Goal: Task Accomplishment & Management: Manage account settings

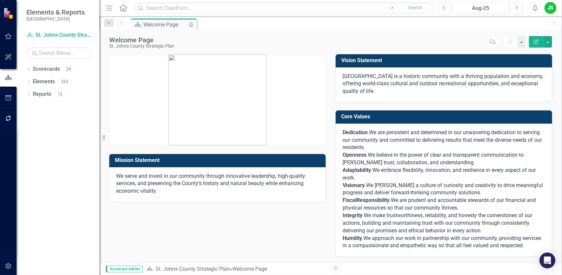
click at [9, 35] on icon "button" at bounding box center [8, 36] width 6 height 6
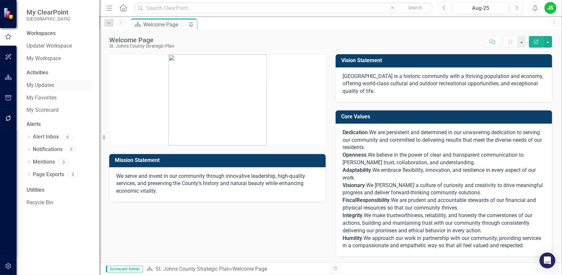
click at [44, 86] on link "My Updates" at bounding box center [59, 86] width 66 height 8
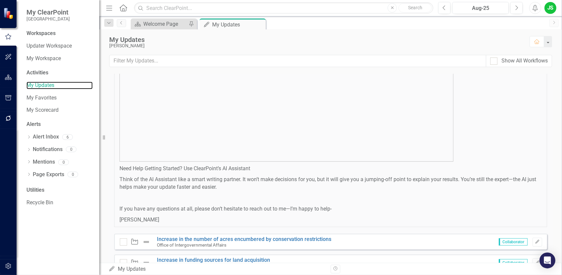
scroll to position [364, 0]
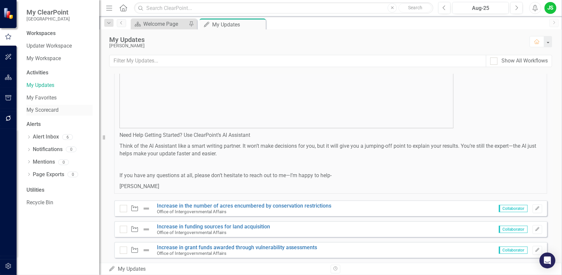
click at [51, 110] on link "My Scorecard" at bounding box center [59, 111] width 66 height 8
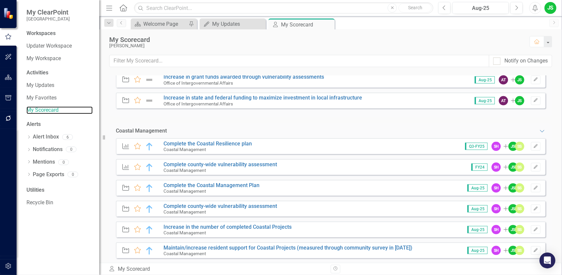
scroll to position [1158, 0]
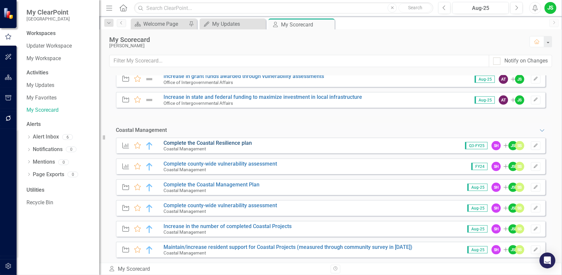
click at [230, 142] on link "Complete the Coastal Resilience plan" at bounding box center [207, 143] width 88 height 6
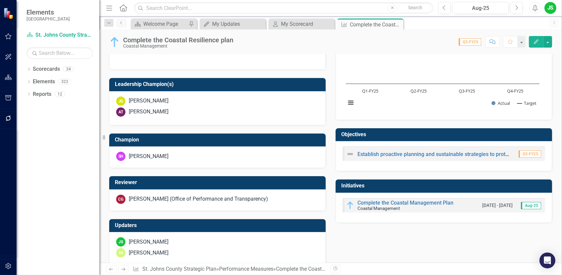
scroll to position [257, 0]
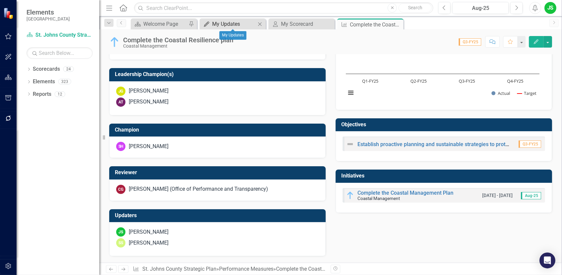
click at [217, 23] on div "My Updates" at bounding box center [234, 24] width 44 height 8
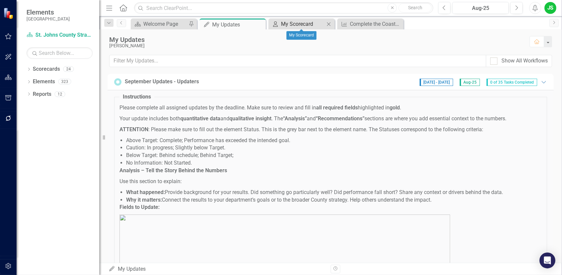
click at [296, 26] on div "My Scorecard" at bounding box center [303, 24] width 44 height 8
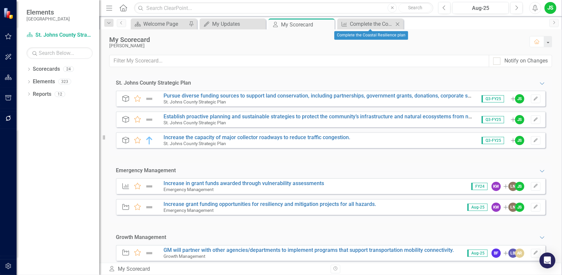
click at [399, 24] on icon "Close" at bounding box center [397, 24] width 7 height 5
click at [259, 26] on icon "Close" at bounding box center [259, 24] width 7 height 5
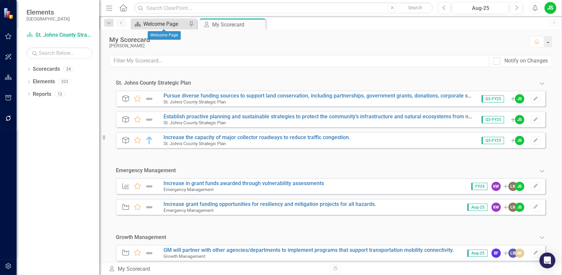
click at [181, 25] on div "Welcome Page" at bounding box center [165, 24] width 44 height 8
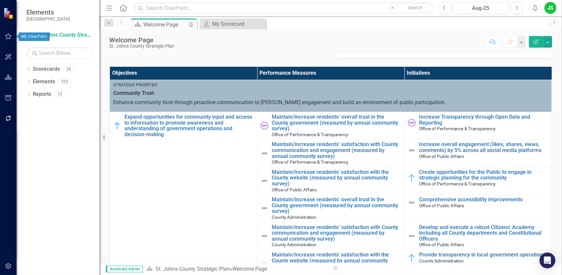
click at [10, 36] on icon "button" at bounding box center [8, 36] width 7 height 5
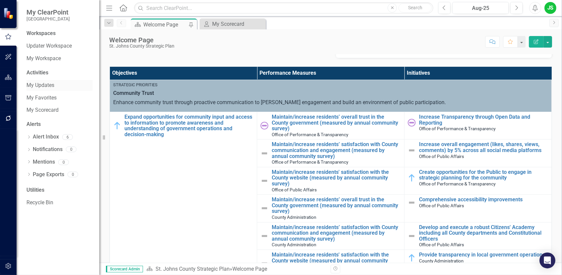
click at [41, 86] on link "My Updates" at bounding box center [59, 86] width 66 height 8
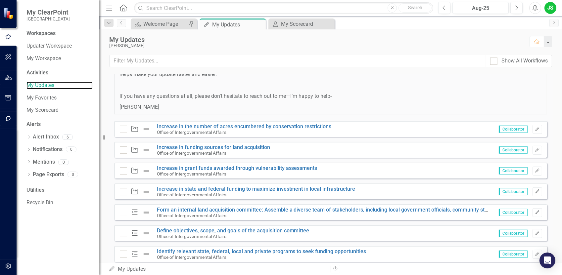
scroll to position [463, 0]
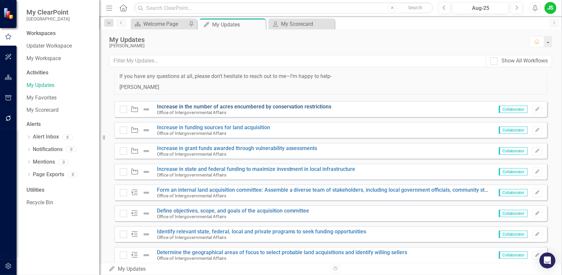
click at [234, 106] on link "Increase in the number of acres encumbered by conservation restrictions" at bounding box center [244, 107] width 175 height 6
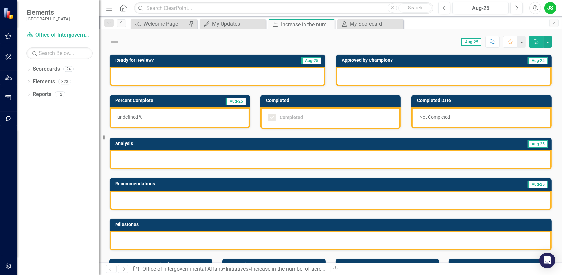
checkbox input "true"
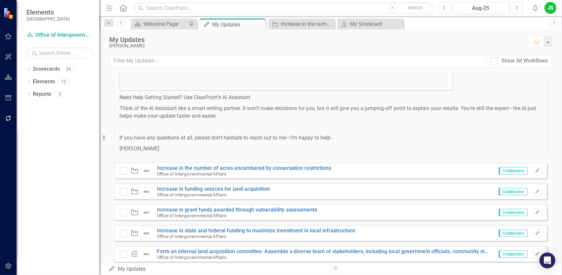
scroll to position [463, 0]
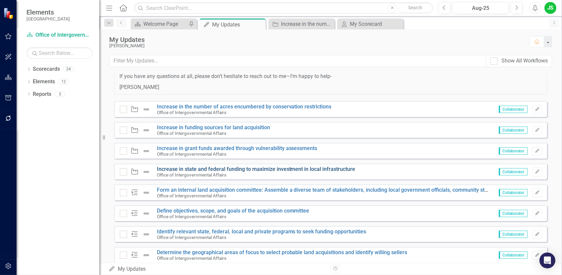
click at [206, 168] on link "Increase in state and federal funding to maximize investment in local infrastru…" at bounding box center [256, 169] width 199 height 6
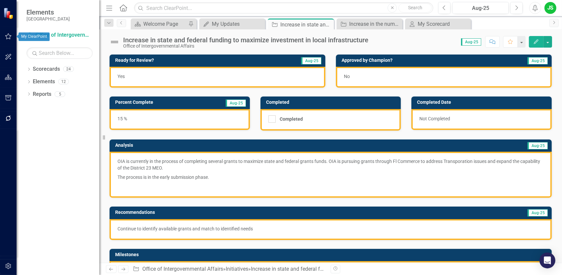
click at [9, 34] on icon "button" at bounding box center [8, 36] width 7 height 5
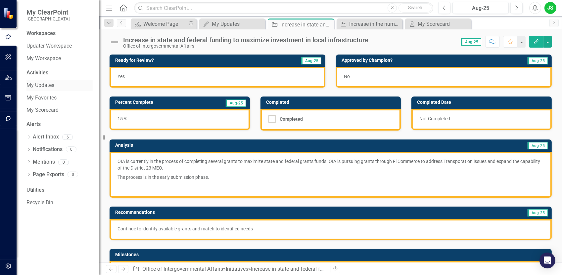
click at [43, 86] on link "My Updates" at bounding box center [59, 86] width 66 height 8
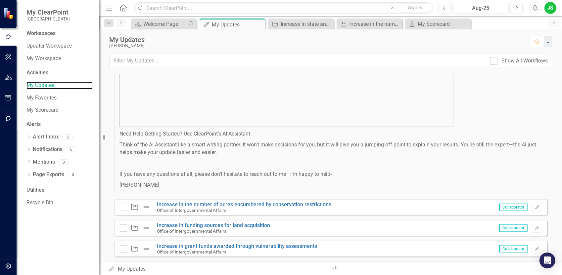
scroll to position [450, 0]
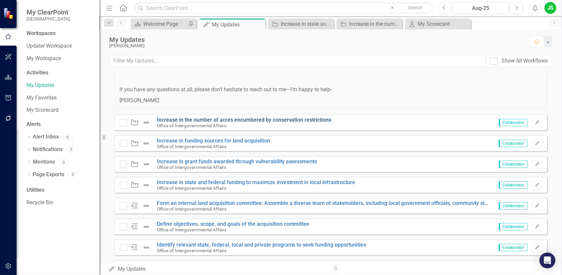
click at [235, 120] on link "Increase in the number of acres encumbered by conservation restrictions" at bounding box center [244, 120] width 175 height 6
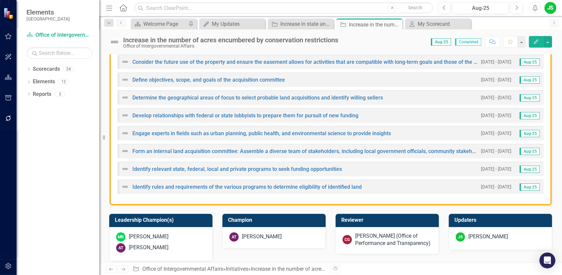
scroll to position [364, 0]
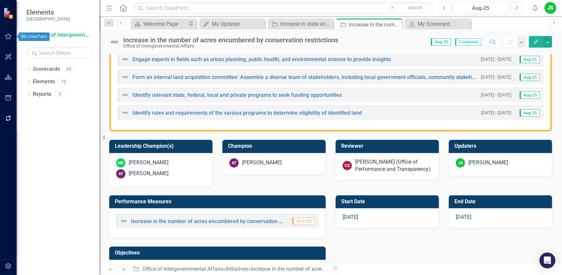
click at [8, 37] on icon "button" at bounding box center [8, 36] width 7 height 5
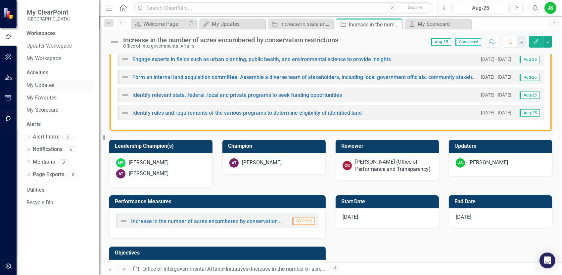
click at [50, 85] on link "My Updates" at bounding box center [59, 86] width 66 height 8
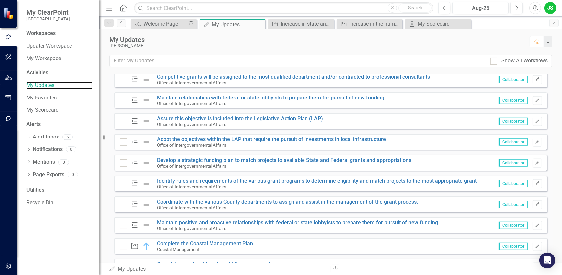
scroll to position [946, 0]
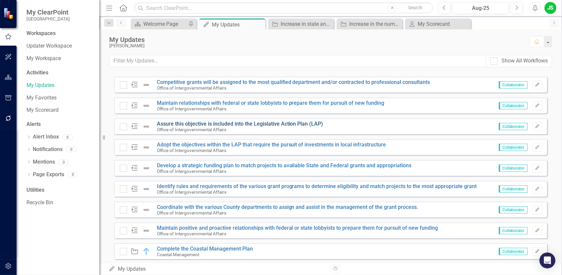
click at [204, 124] on link "Assure this objective is included into the Legislative Action Plan (LAP)" at bounding box center [240, 124] width 166 height 6
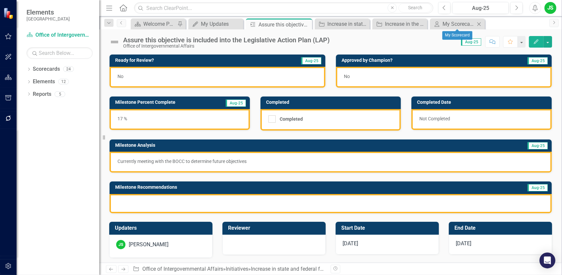
click at [481, 24] on icon "Close" at bounding box center [478, 24] width 7 height 5
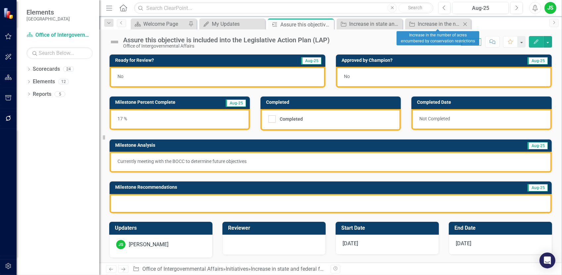
click at [467, 23] on icon "Close" at bounding box center [465, 24] width 7 height 5
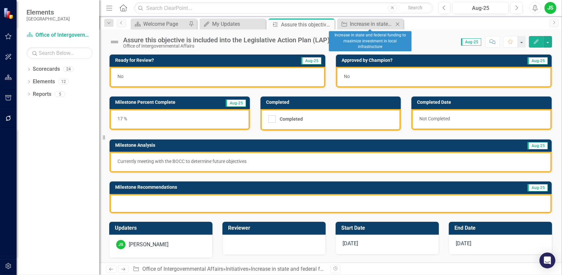
click at [399, 24] on icon "Close" at bounding box center [397, 24] width 7 height 5
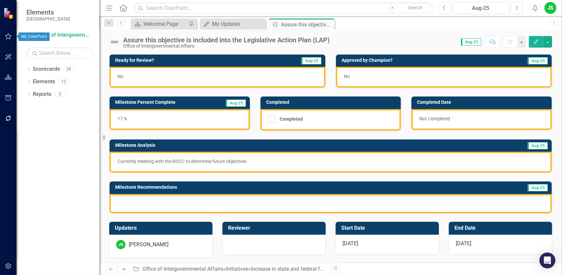
click at [8, 38] on icon "button" at bounding box center [8, 36] width 7 height 5
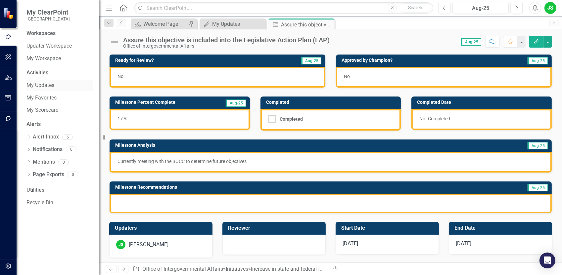
click at [48, 83] on link "My Updates" at bounding box center [59, 86] width 66 height 8
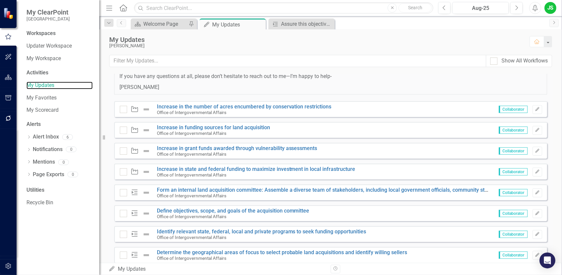
scroll to position [496, 0]
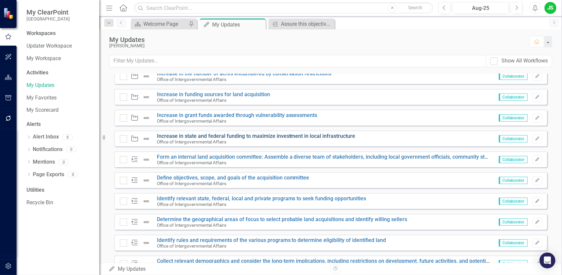
click at [285, 134] on link "Increase in state and federal funding to maximize investment in local infrastru…" at bounding box center [256, 136] width 199 height 6
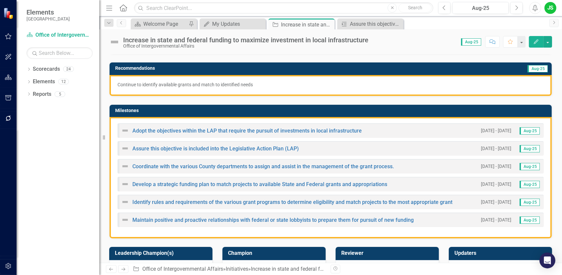
scroll to position [165, 0]
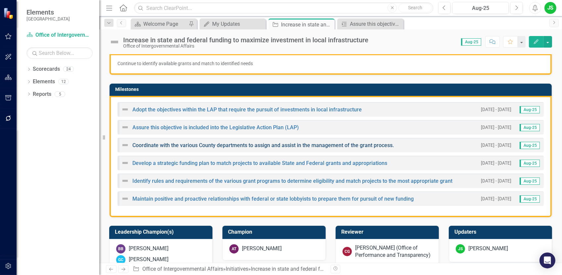
click at [216, 144] on link "Coordinate with the various County departments to assign and assist in the mana…" at bounding box center [262, 145] width 261 height 6
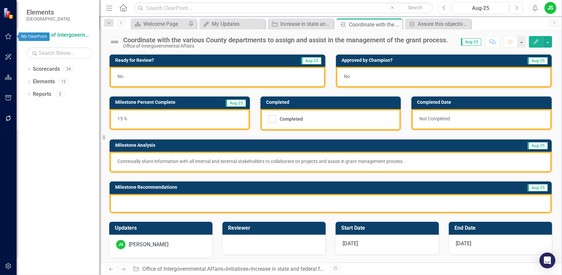
click at [9, 39] on button "button" at bounding box center [8, 37] width 15 height 14
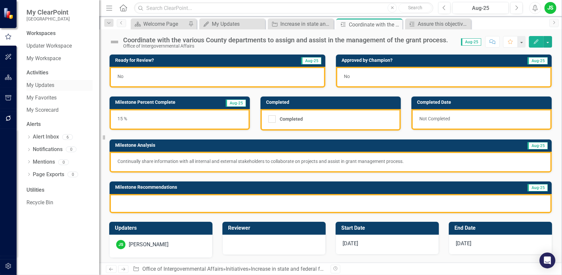
click at [46, 83] on link "My Updates" at bounding box center [59, 86] width 66 height 8
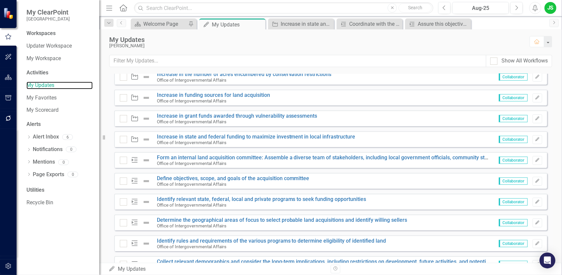
scroll to position [496, 0]
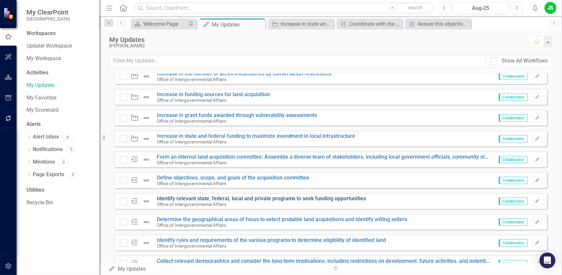
click at [231, 198] on link "Identify relevant state, federal, local and private programs to seek funding op…" at bounding box center [261, 199] width 209 height 6
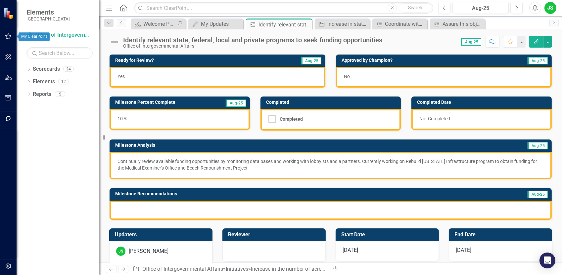
click at [7, 37] on icon "button" at bounding box center [8, 36] width 7 height 5
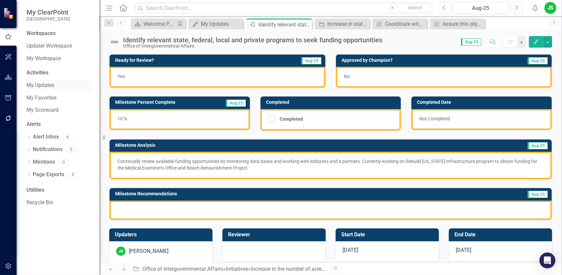
click at [52, 84] on link "My Updates" at bounding box center [59, 86] width 66 height 8
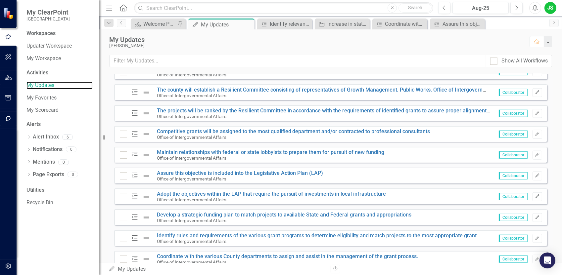
scroll to position [1012, 0]
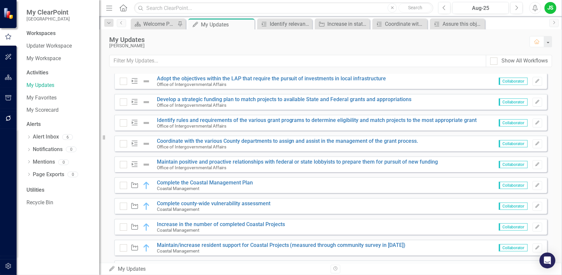
click at [512, 227] on span "Collaborator" at bounding box center [513, 227] width 29 height 7
click at [199, 225] on link "Increase in the number of completed Coastal Projects" at bounding box center [221, 224] width 128 height 6
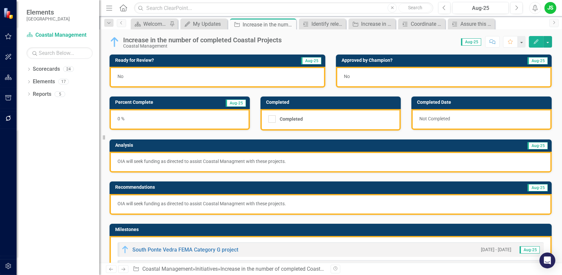
click at [141, 120] on div "0 %" at bounding box center [180, 119] width 140 height 21
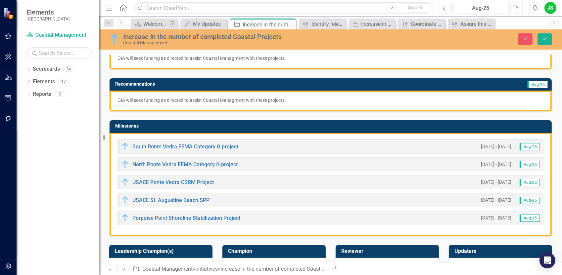
scroll to position [33, 0]
